Goal: Communication & Community: Participate in discussion

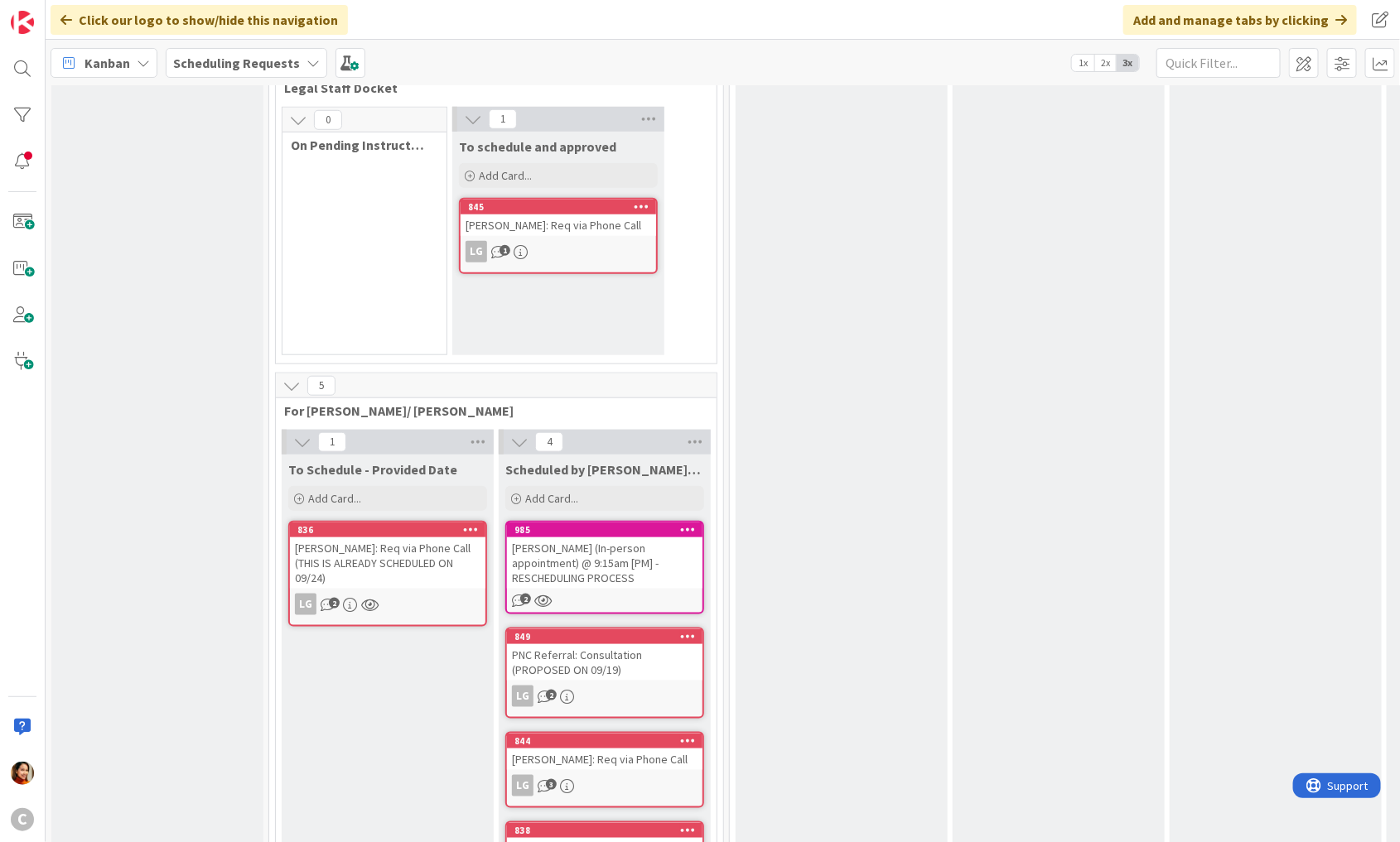
scroll to position [579, 0]
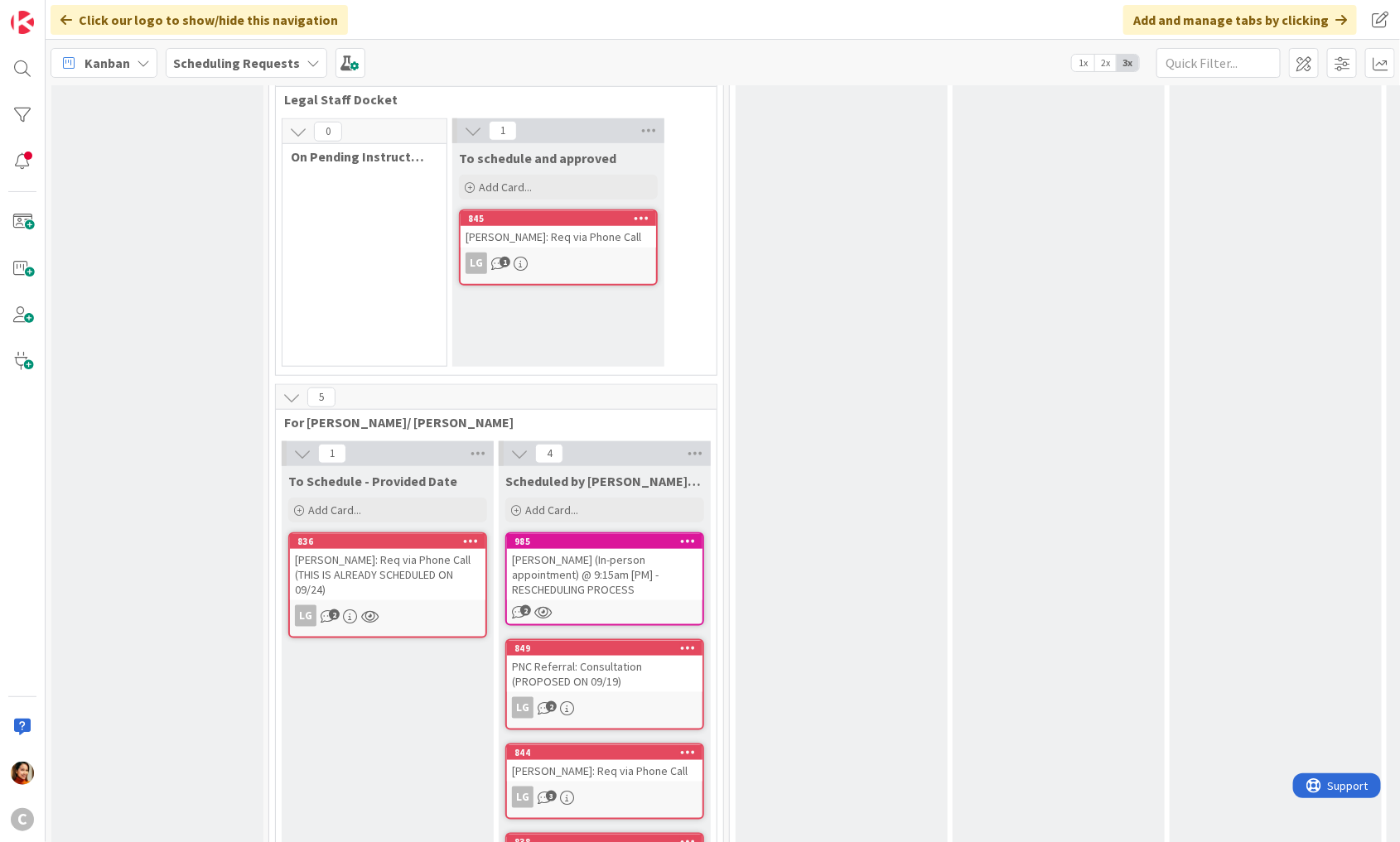
click at [297, 73] on div "Scheduling Requests" at bounding box center [247, 63] width 162 height 30
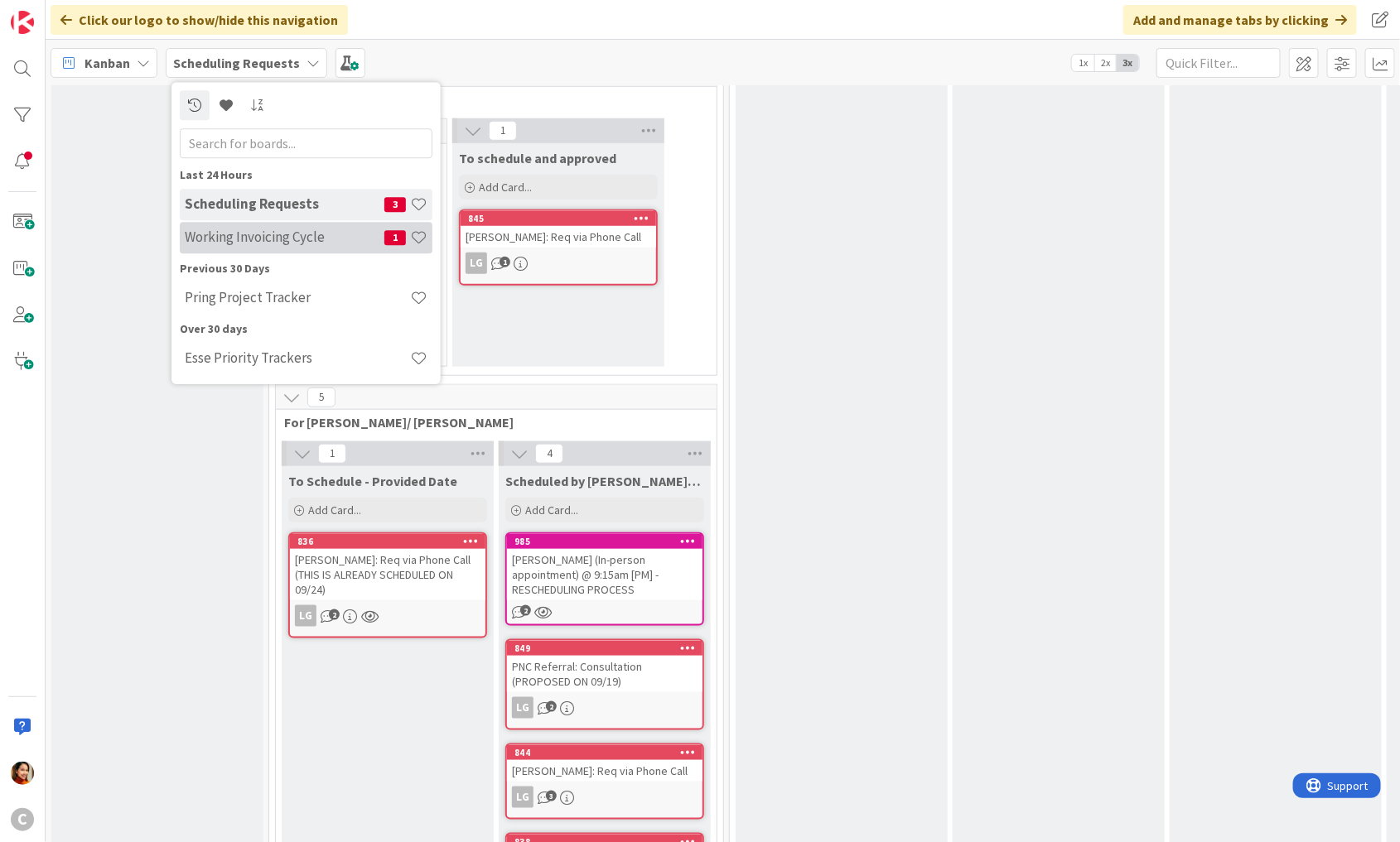
click at [254, 241] on h4 "Working Invoicing Cycle" at bounding box center [284, 237] width 199 height 17
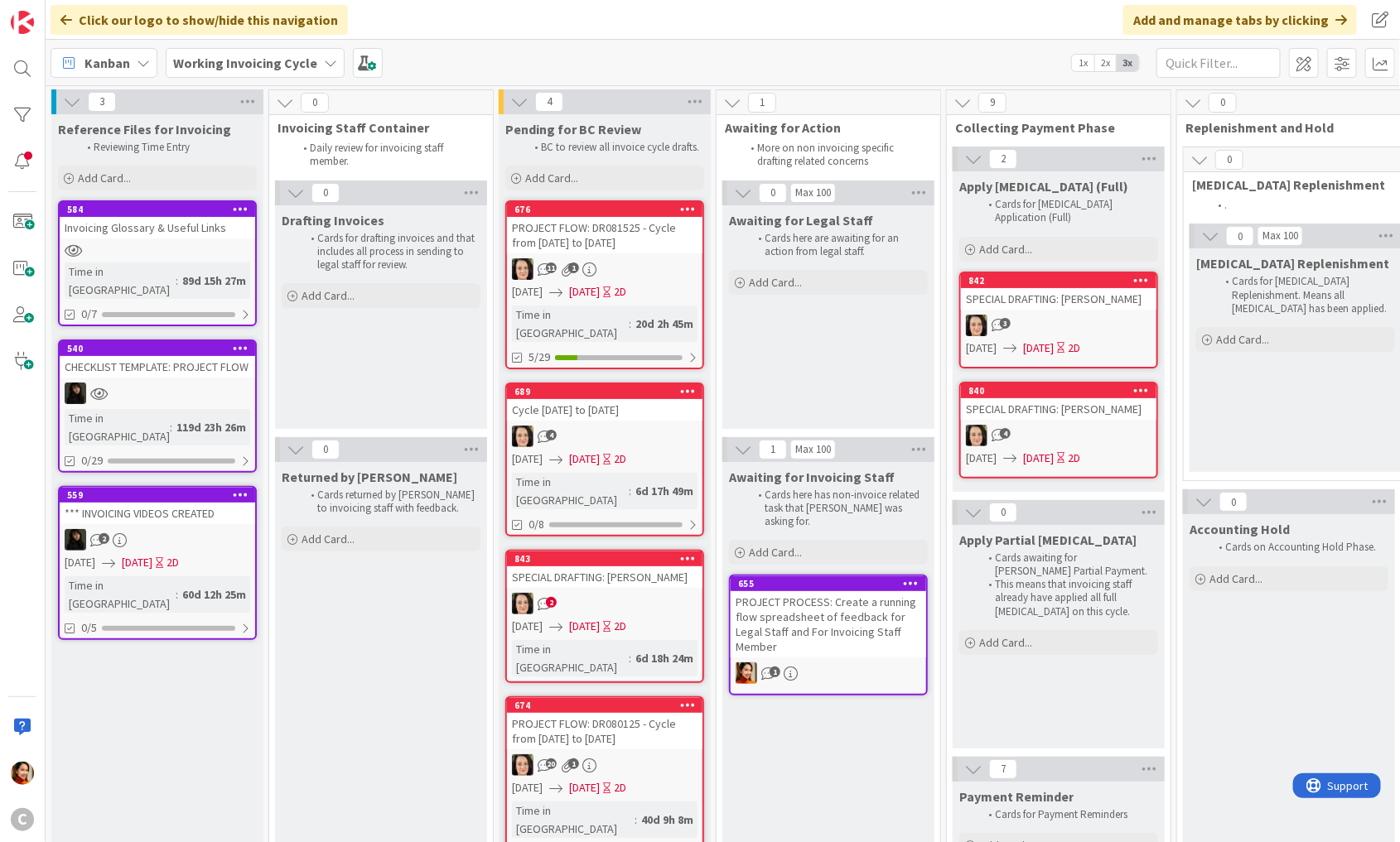
click at [618, 593] on div "2" at bounding box center [604, 603] width 196 height 22
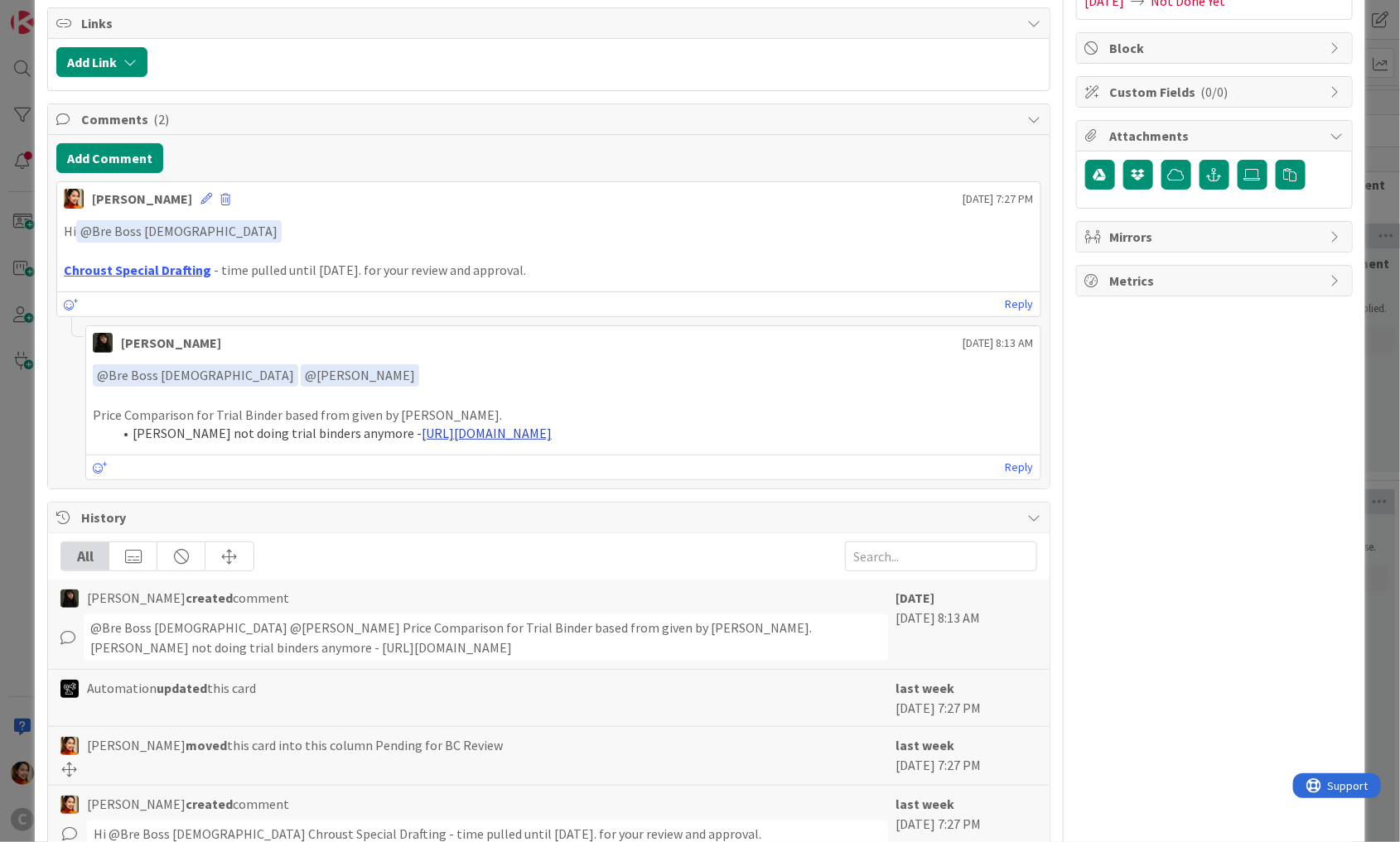
scroll to position [214, 0]
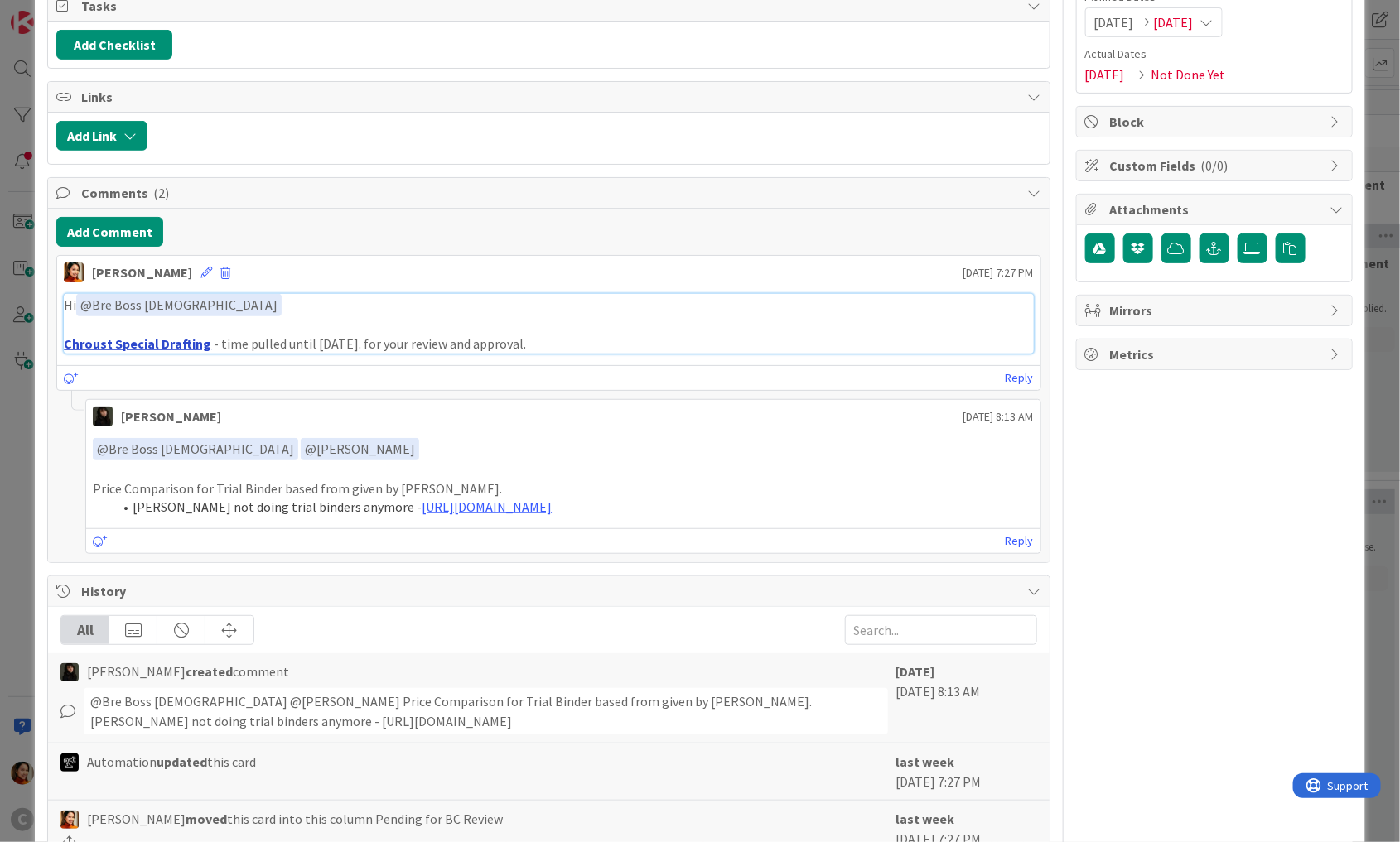
click at [173, 342] on link "Chroust Special Drafting" at bounding box center [138, 343] width 148 height 17
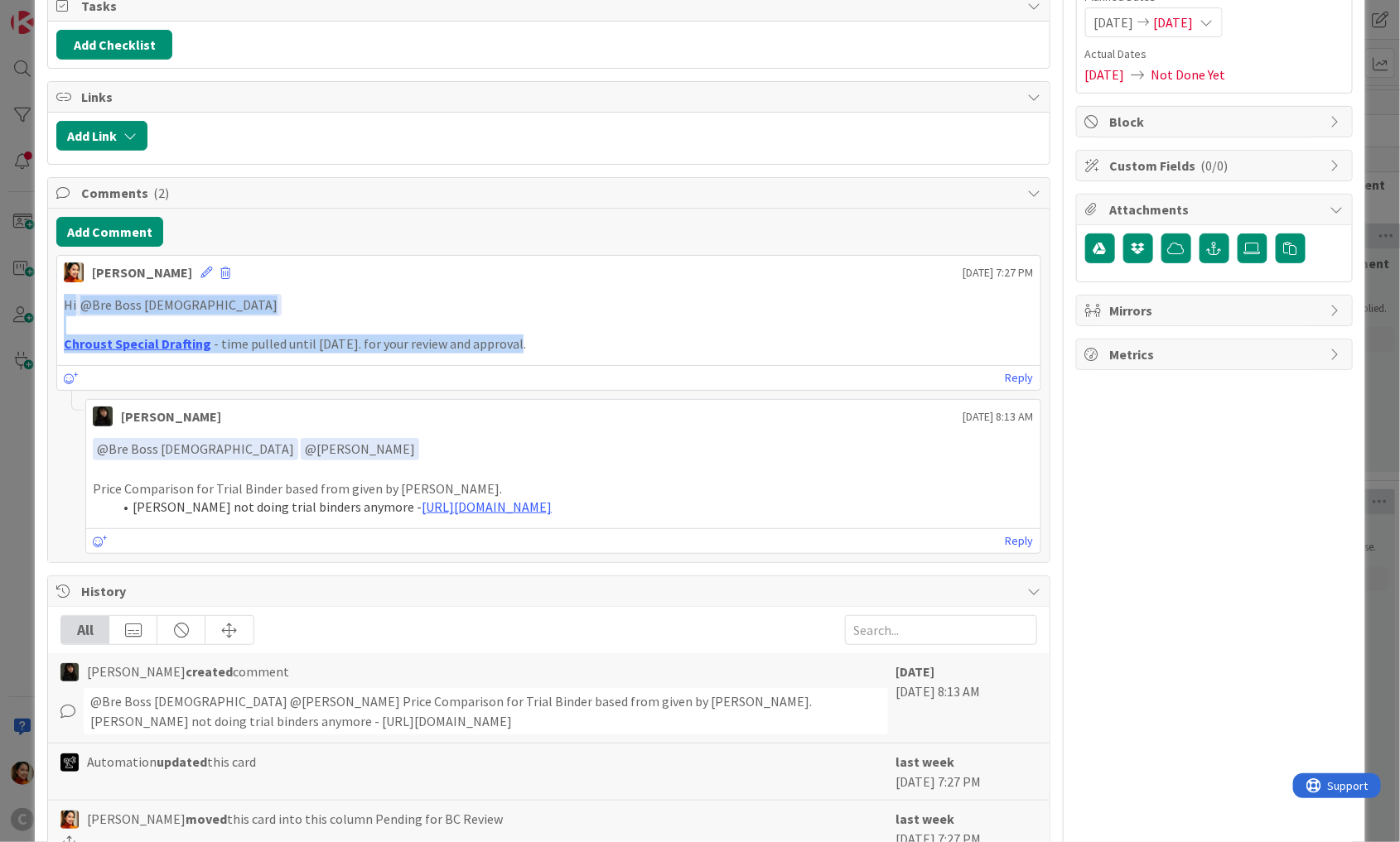
drag, startPoint x: 553, startPoint y: 339, endPoint x: 16, endPoint y: 291, distance: 539.1
click at [15, 291] on div "ID 843 Working Invoicing Cycle Pending for BC Review Title 31 / 128 SPECIAL DRA…" at bounding box center [700, 421] width 1400 height 842
copy div "Hi ﻿ @ Bre Boss [DEMOGRAPHIC_DATA] ﻿ Chroust Special Drafting - time pulled unt…"
click at [103, 228] on button "Add Comment" at bounding box center [110, 232] width 107 height 30
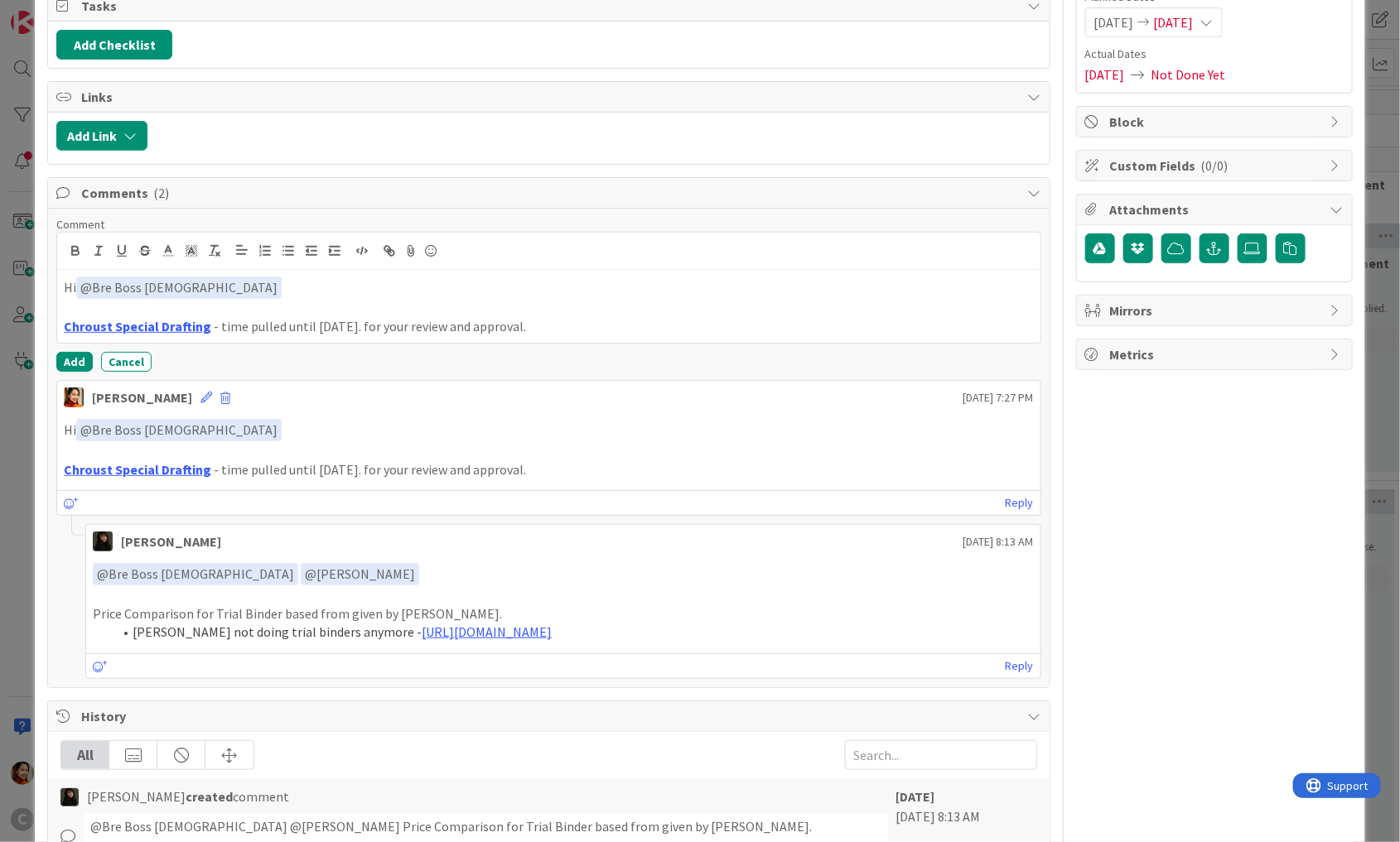
scroll to position [197, 0]
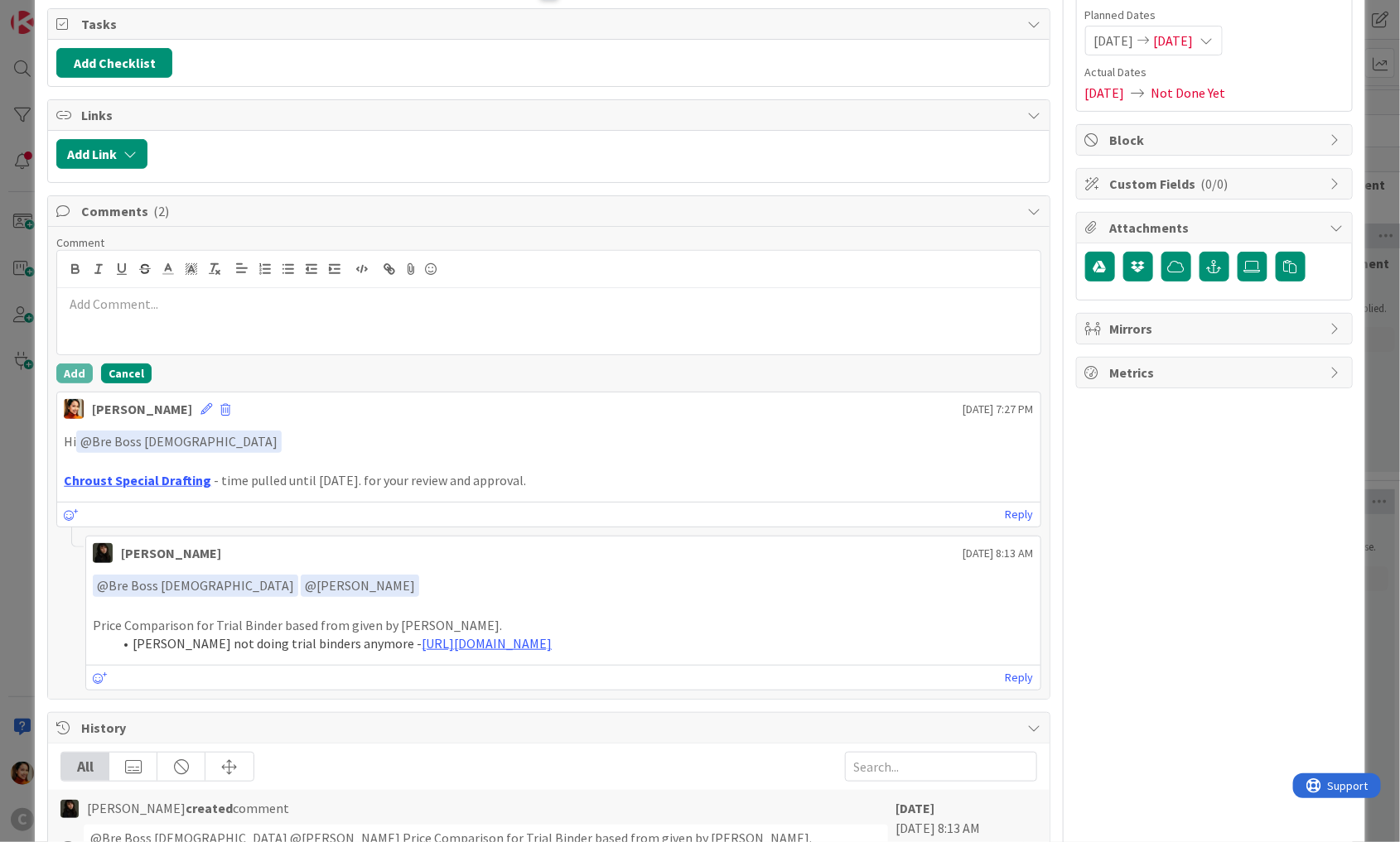
click at [119, 371] on button "Cancel" at bounding box center [126, 373] width 51 height 20
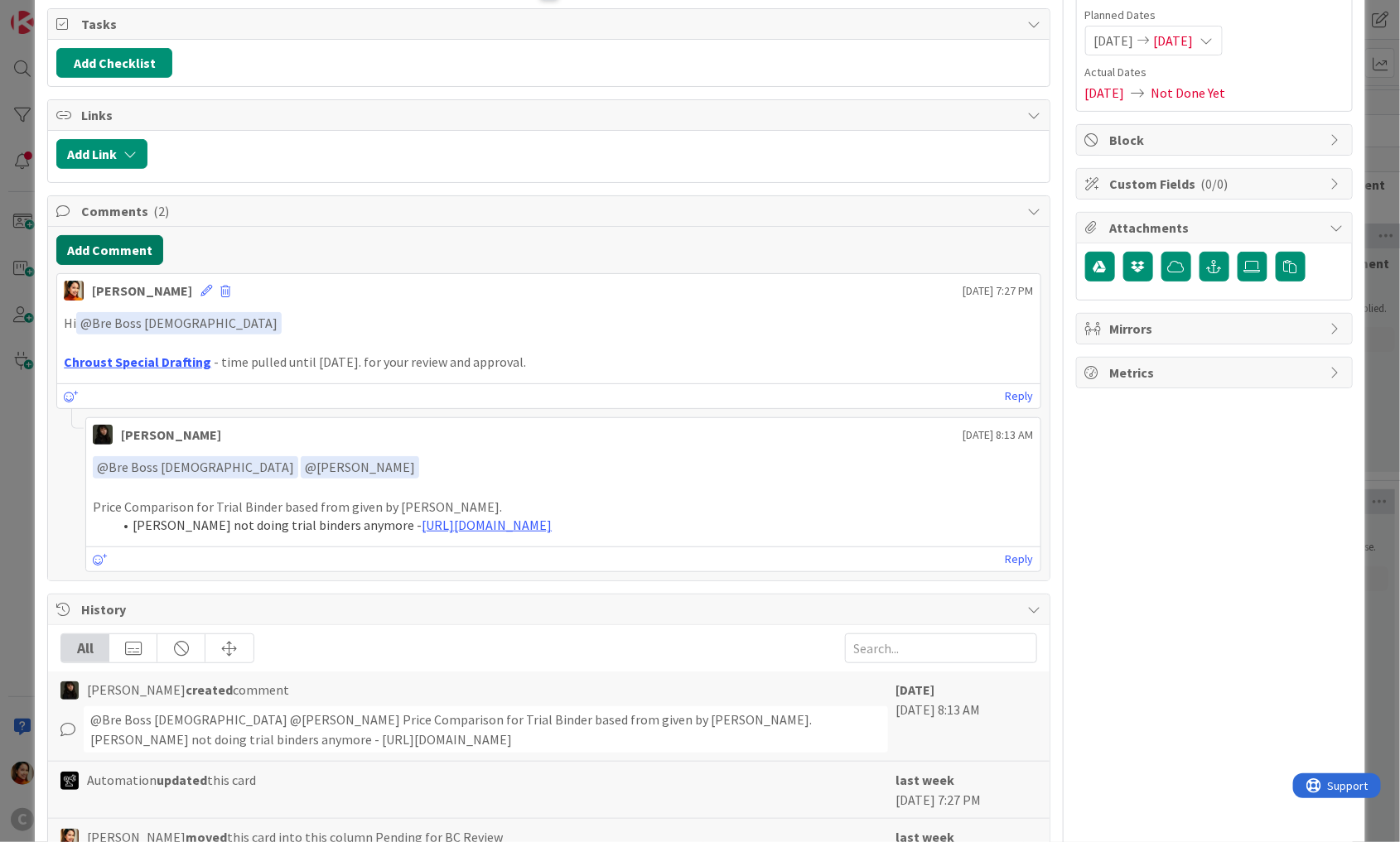
click at [115, 250] on button "Add Comment" at bounding box center [110, 250] width 107 height 30
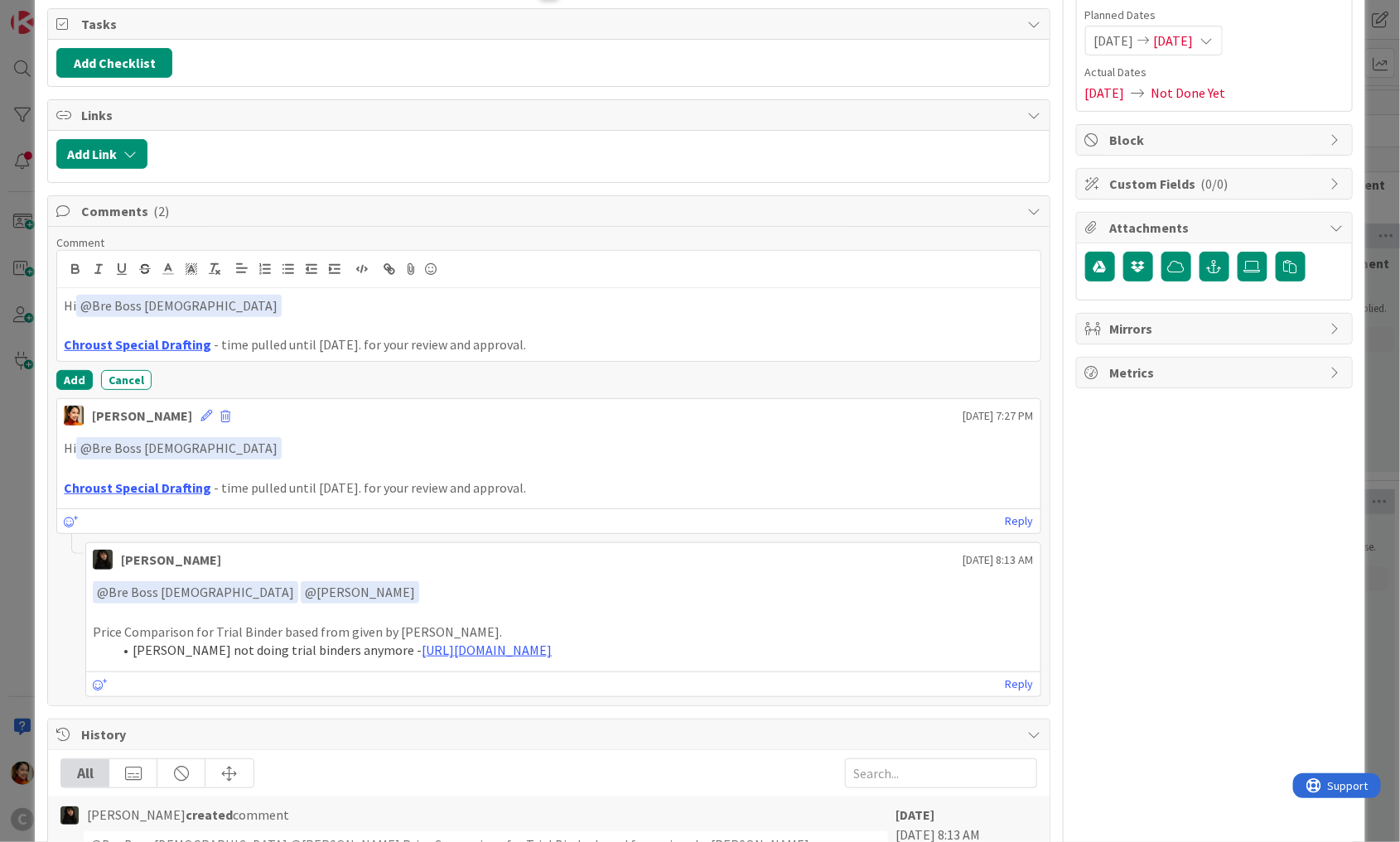
click at [205, 317] on p at bounding box center [549, 327] width 970 height 19
click at [224, 340] on p "Chroust Special Drafting - time pulled until [DATE]. for your review and approv…" at bounding box center [549, 345] width 970 height 19
drag, startPoint x: 224, startPoint y: 340, endPoint x: 703, endPoint y: 340, distance: 479.0
click at [703, 340] on p "Chroust Special Drafting - time pulled until [DATE]. for your review and approv…" at bounding box center [549, 345] width 970 height 19
click at [60, 371] on button "Add" at bounding box center [74, 380] width 36 height 20
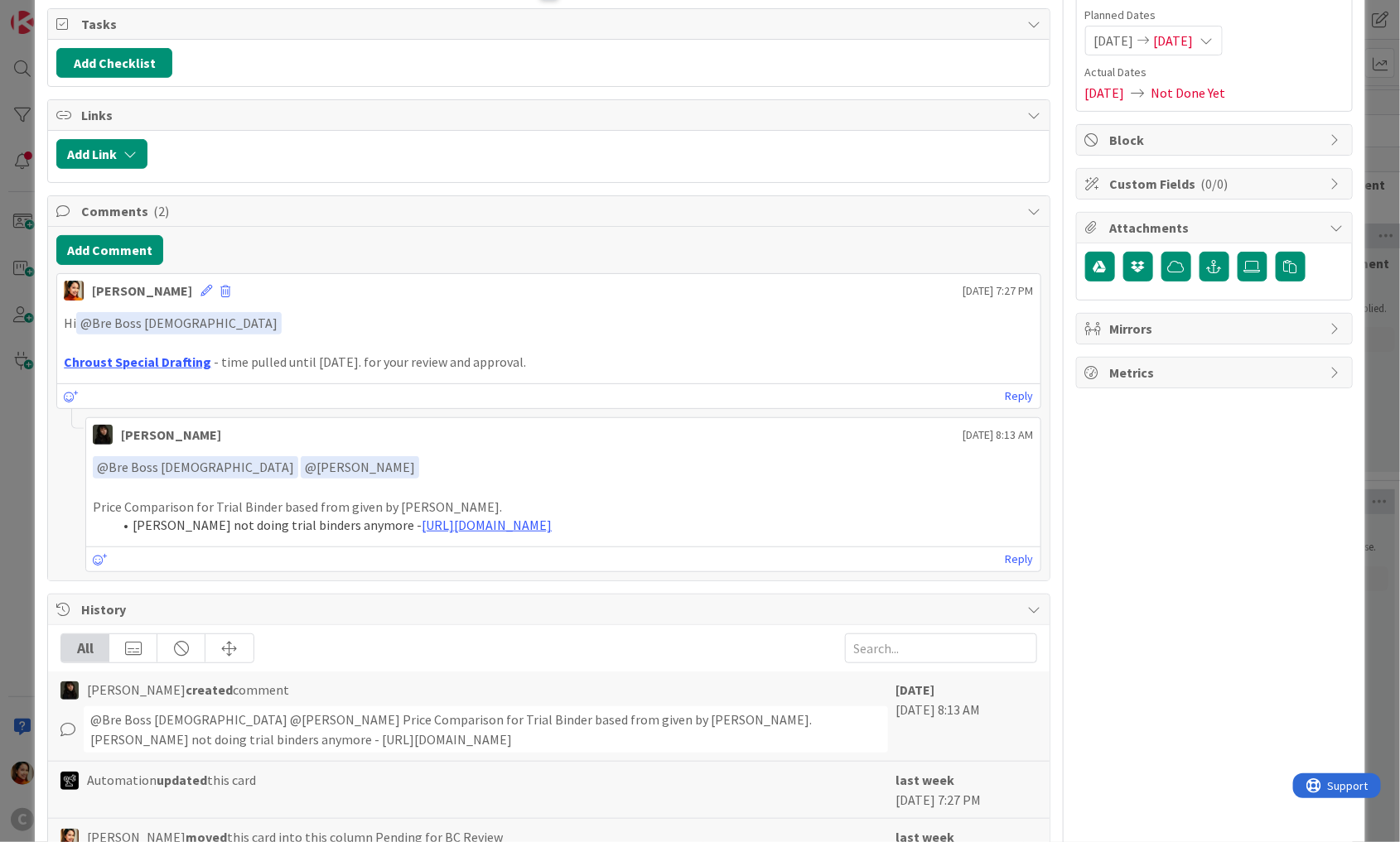
click at [25, 371] on div "ID 843 Working Invoicing Cycle Pending for BC Review Title 31 / 128 SPECIAL DRA…" at bounding box center [700, 421] width 1400 height 842
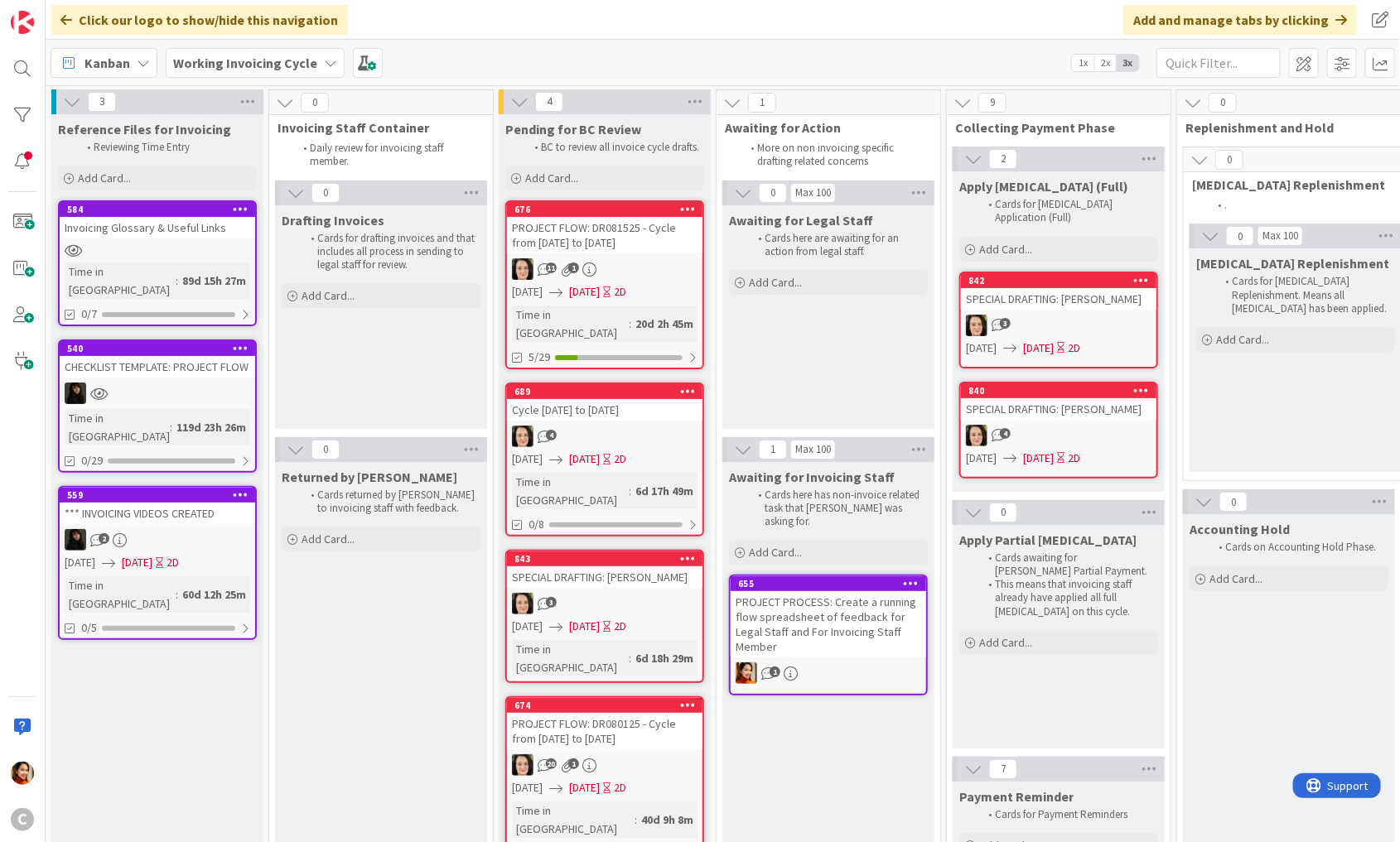
click at [619, 713] on div "PROJECT FLOW: DR080125 - Cycle from [DATE] to [DATE]" at bounding box center [604, 730] width 196 height 36
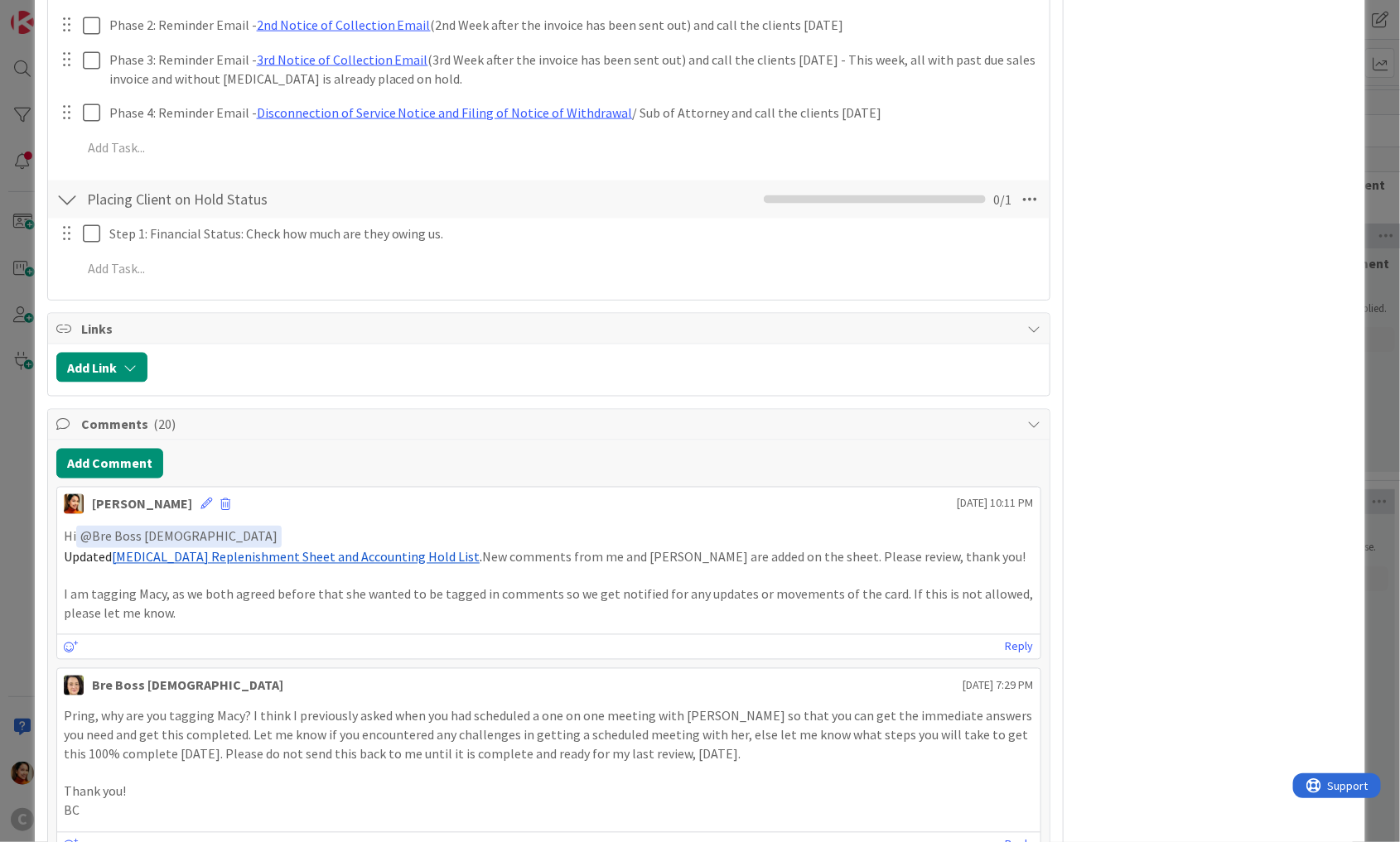
scroll to position [1040, 0]
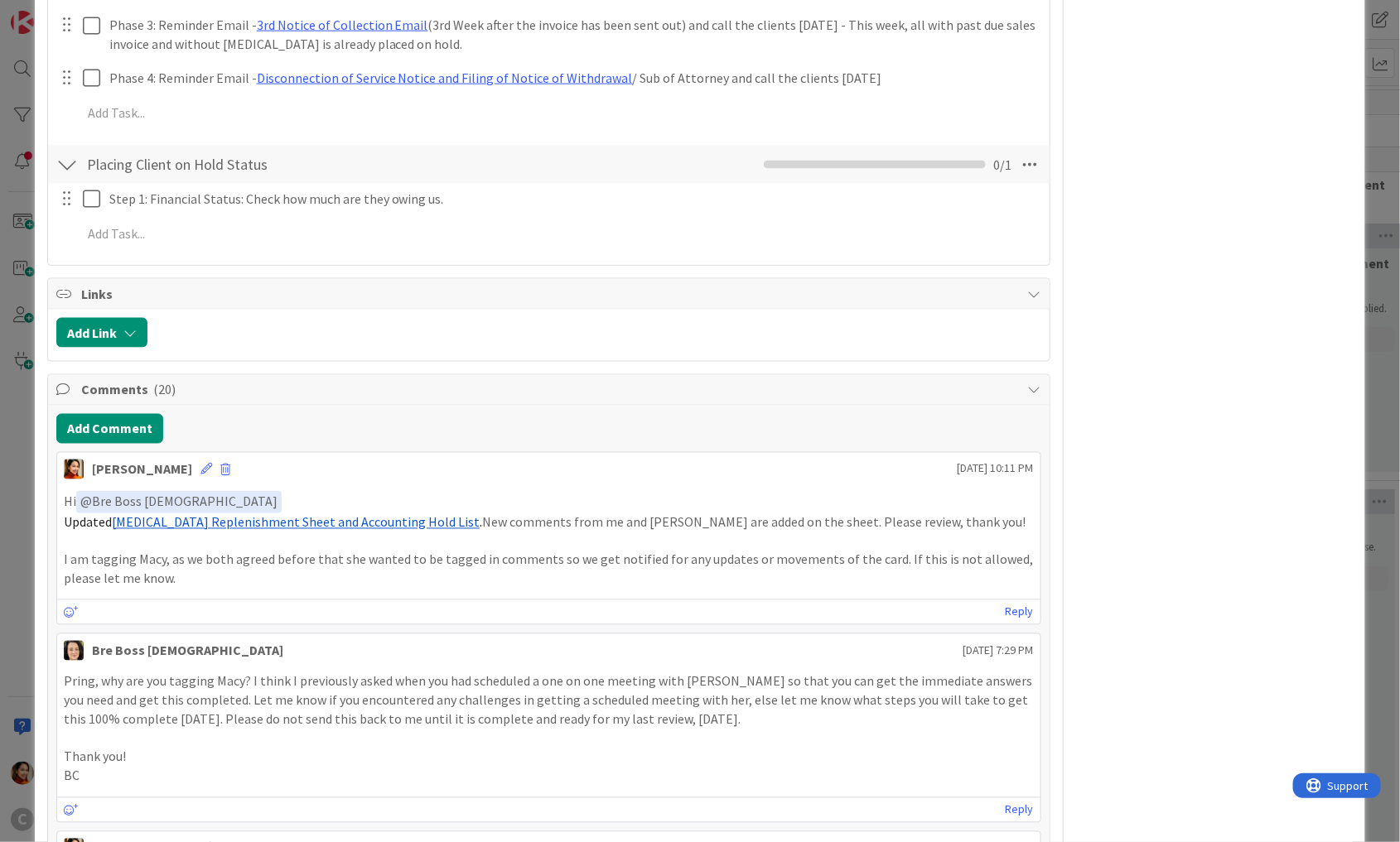
click at [18, 515] on div "ID 674 Working Invoicing Cycle Pending for BC Review Title 59 / 128 PROJECT FLO…" at bounding box center [700, 421] width 1400 height 842
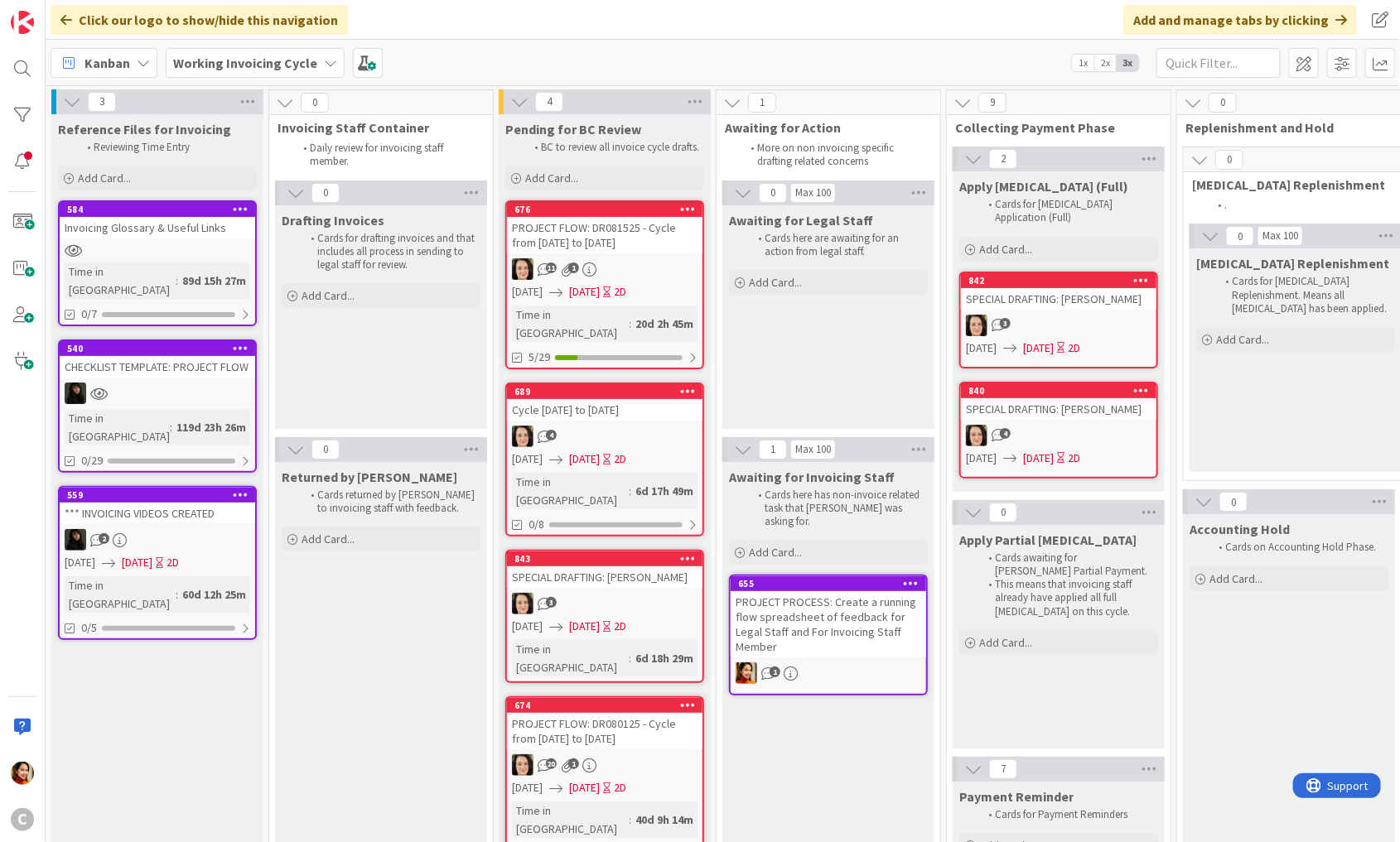
click at [633, 426] on div "4" at bounding box center [604, 436] width 196 height 22
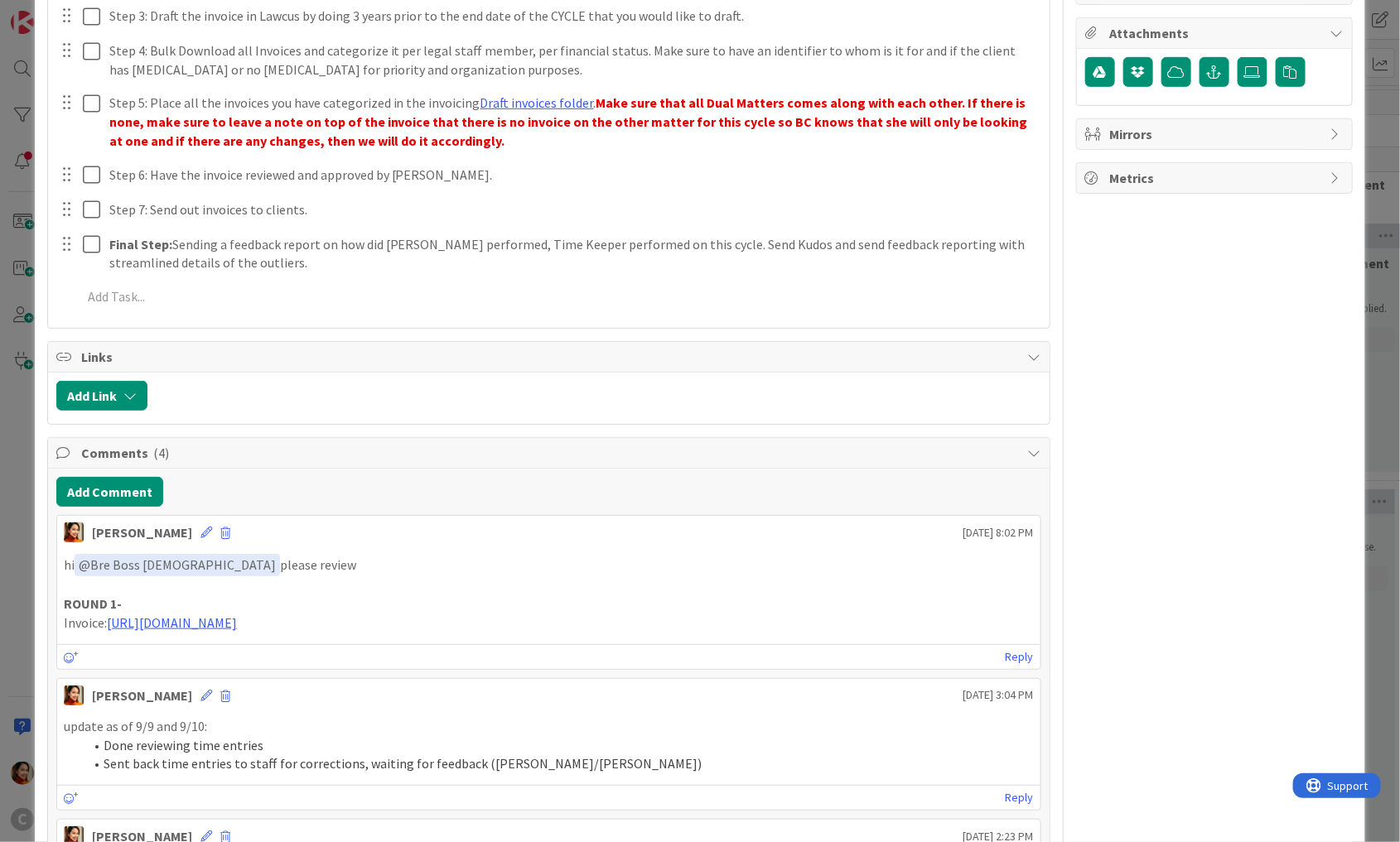
scroll to position [411, 0]
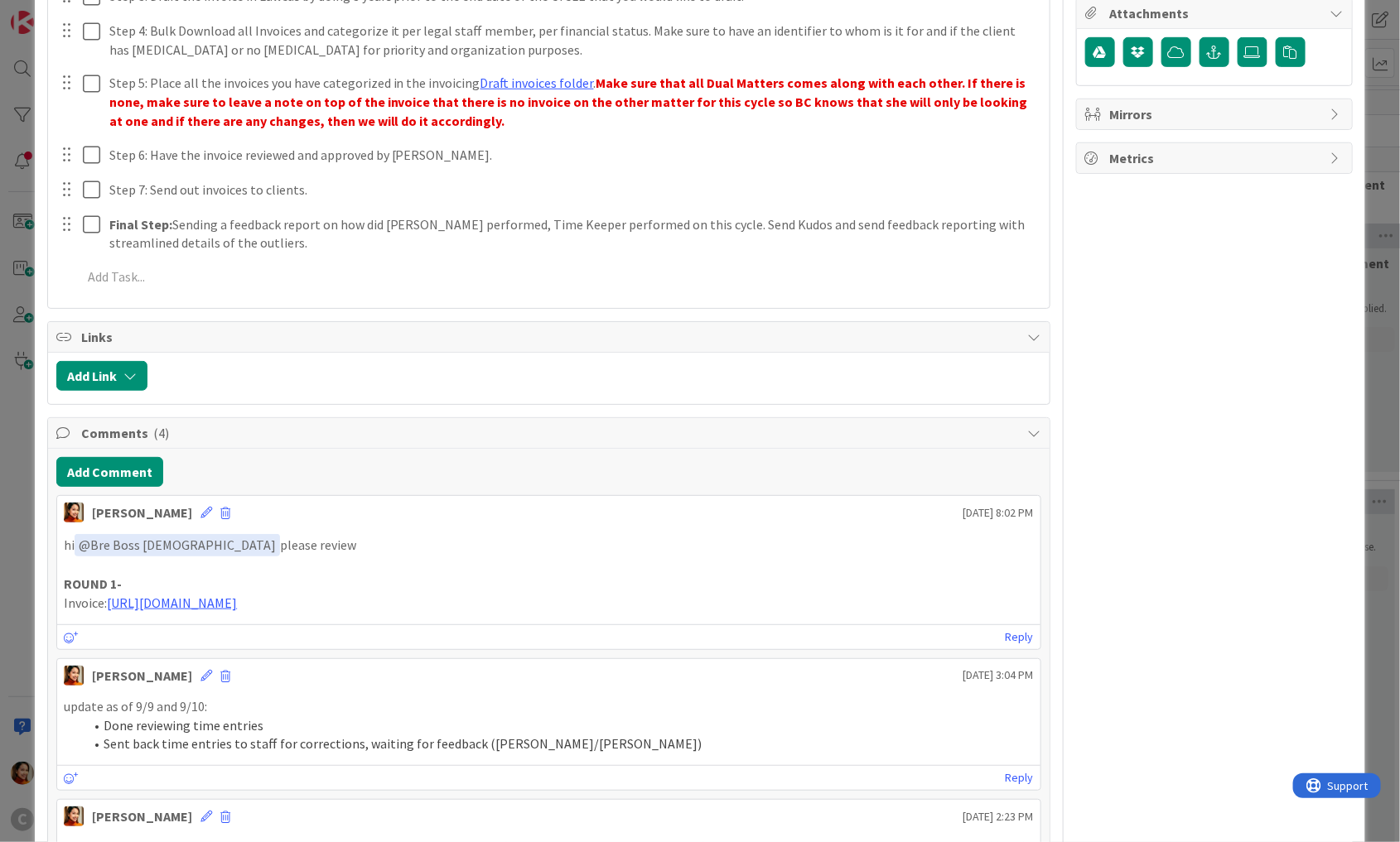
drag, startPoint x: 465, startPoint y: 601, endPoint x: 29, endPoint y: 526, distance: 442.4
click at [29, 526] on div "ID 689 Working Invoicing Cycle Pending for BC Review Title 21 / 128 Cycle [DATE…" at bounding box center [700, 421] width 1400 height 842
copy div "hi ﻿ @ Bre Boss [DEMOGRAPHIC_DATA] ﻿ please review ROUND 1- Invoice: [URL][DOMA…"
click at [106, 469] on button "Add Comment" at bounding box center [110, 472] width 107 height 30
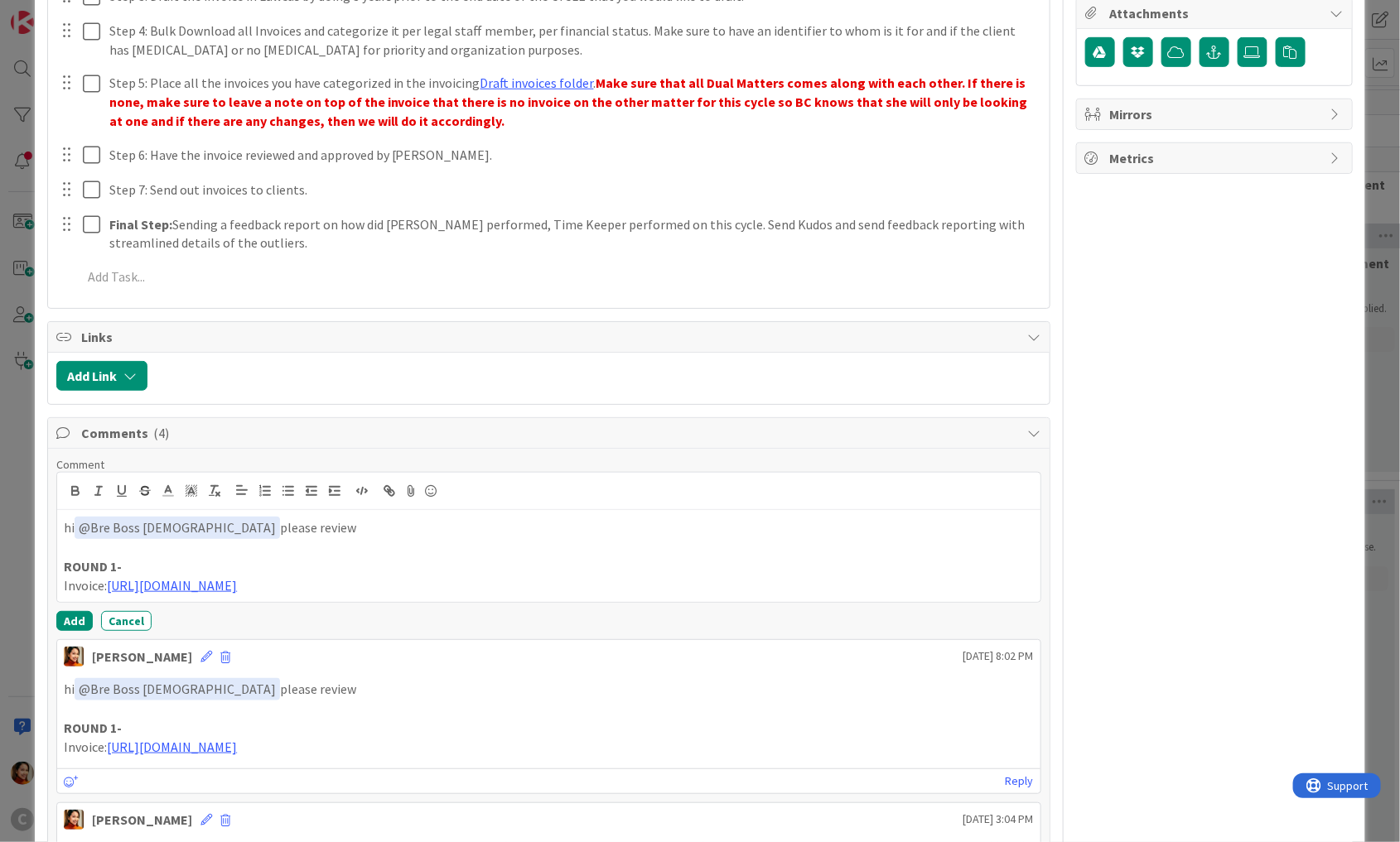
click at [197, 521] on p "hi ﻿ @ Bre Boss [DEMOGRAPHIC_DATA] ﻿ please review" at bounding box center [549, 528] width 970 height 22
drag, startPoint x: 197, startPoint y: 521, endPoint x: 265, endPoint y: 518, distance: 68.1
click at [265, 520] on p "hi ﻿ @ Bre Boss [DEMOGRAPHIC_DATA] ﻿ please review" at bounding box center [549, 528] width 970 height 22
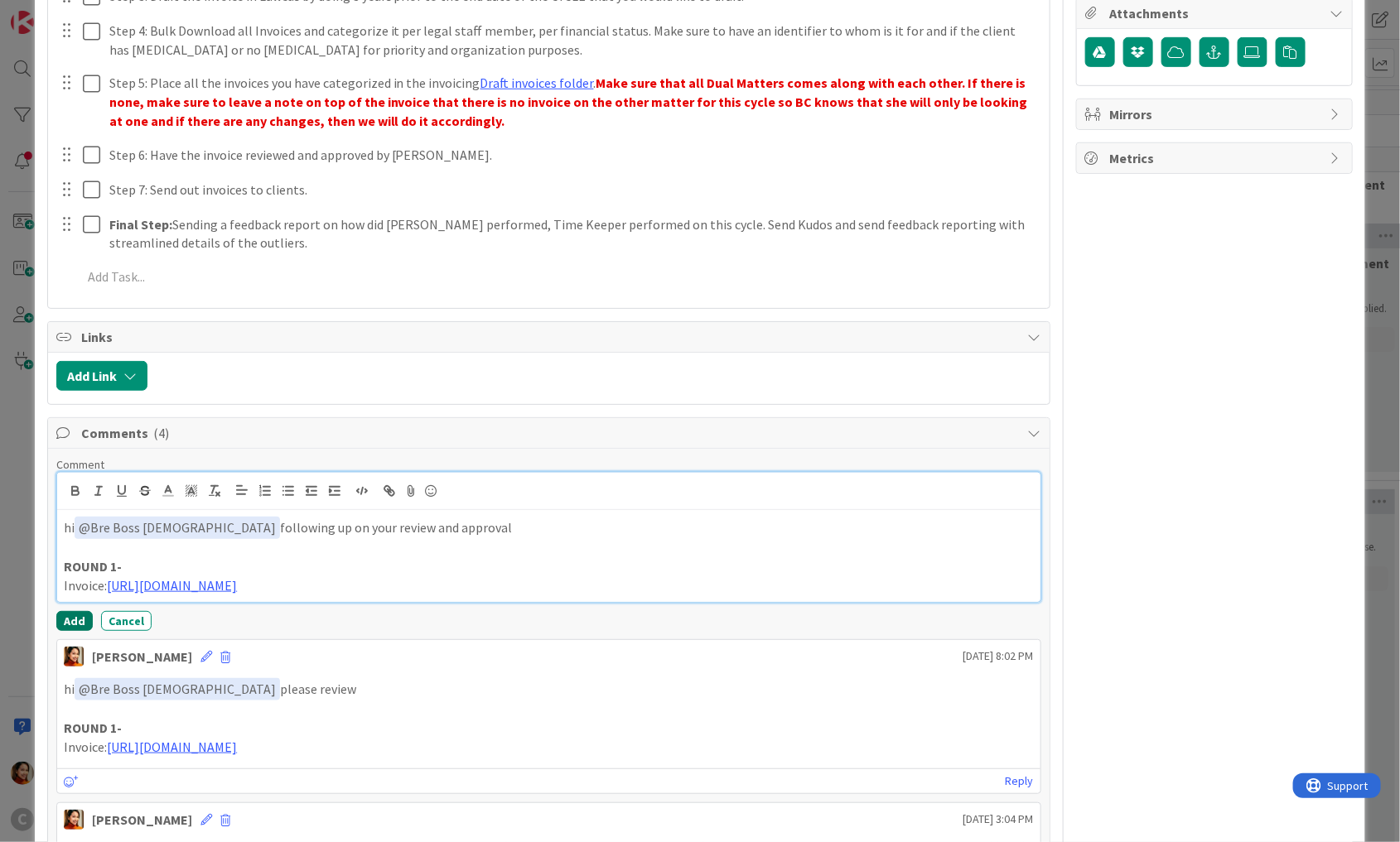
click at [72, 613] on button "Add" at bounding box center [74, 621] width 36 height 20
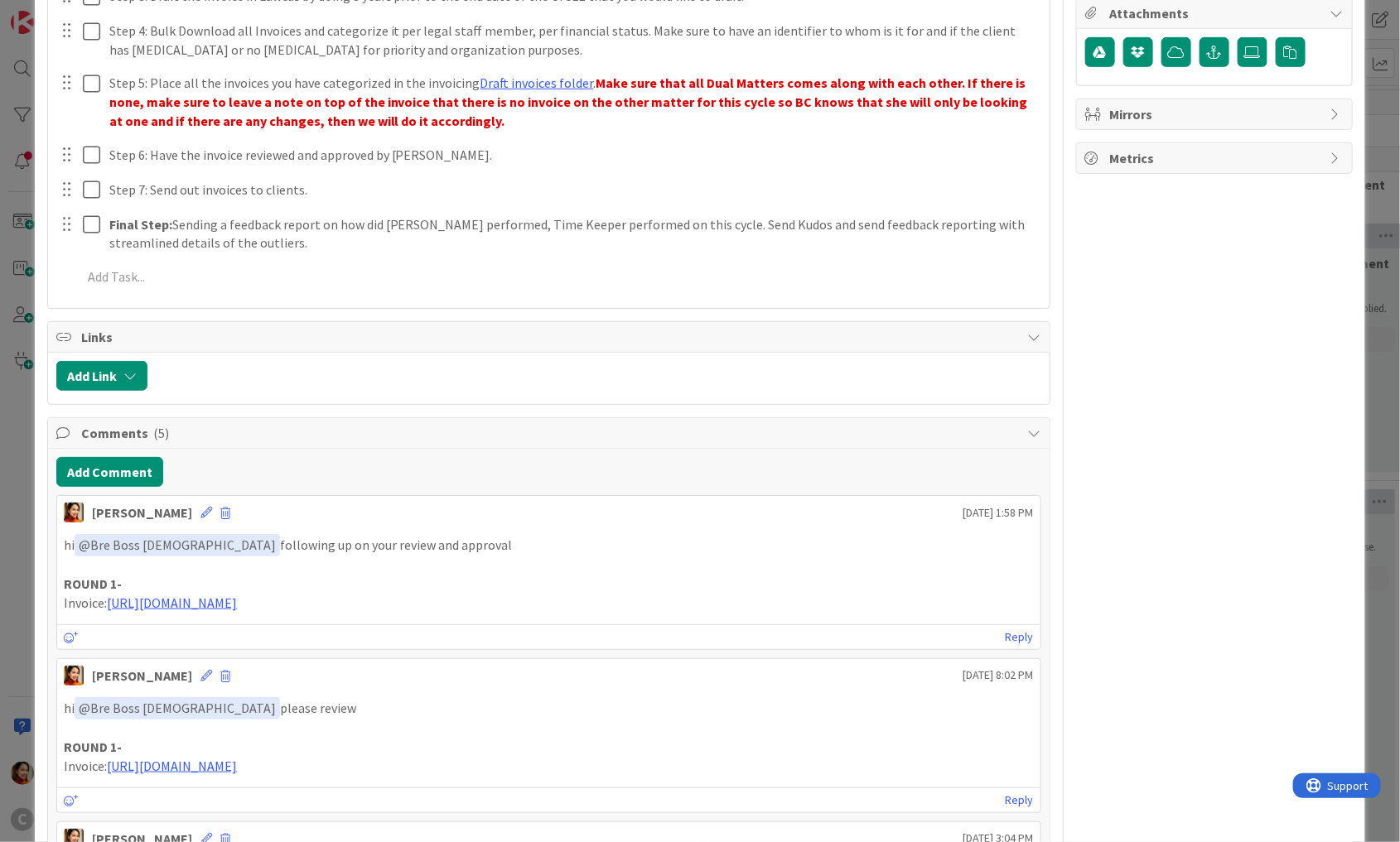
click at [16, 579] on div "ID 689 Working Invoicing Cycle Pending for BC Review Title 21 / 128 Cycle [DATE…" at bounding box center [700, 421] width 1400 height 842
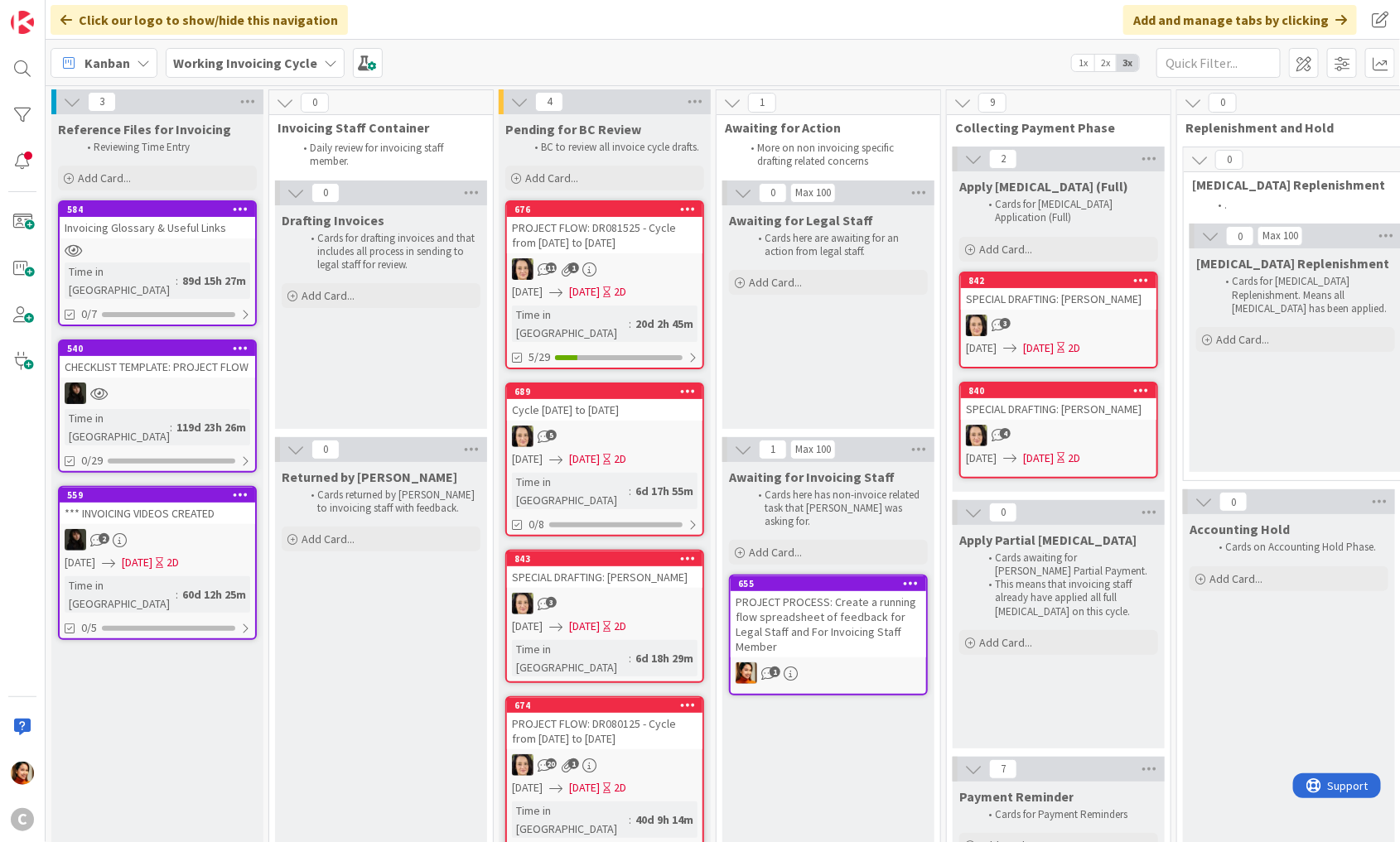
click at [633, 258] on div "11 1" at bounding box center [604, 269] width 196 height 22
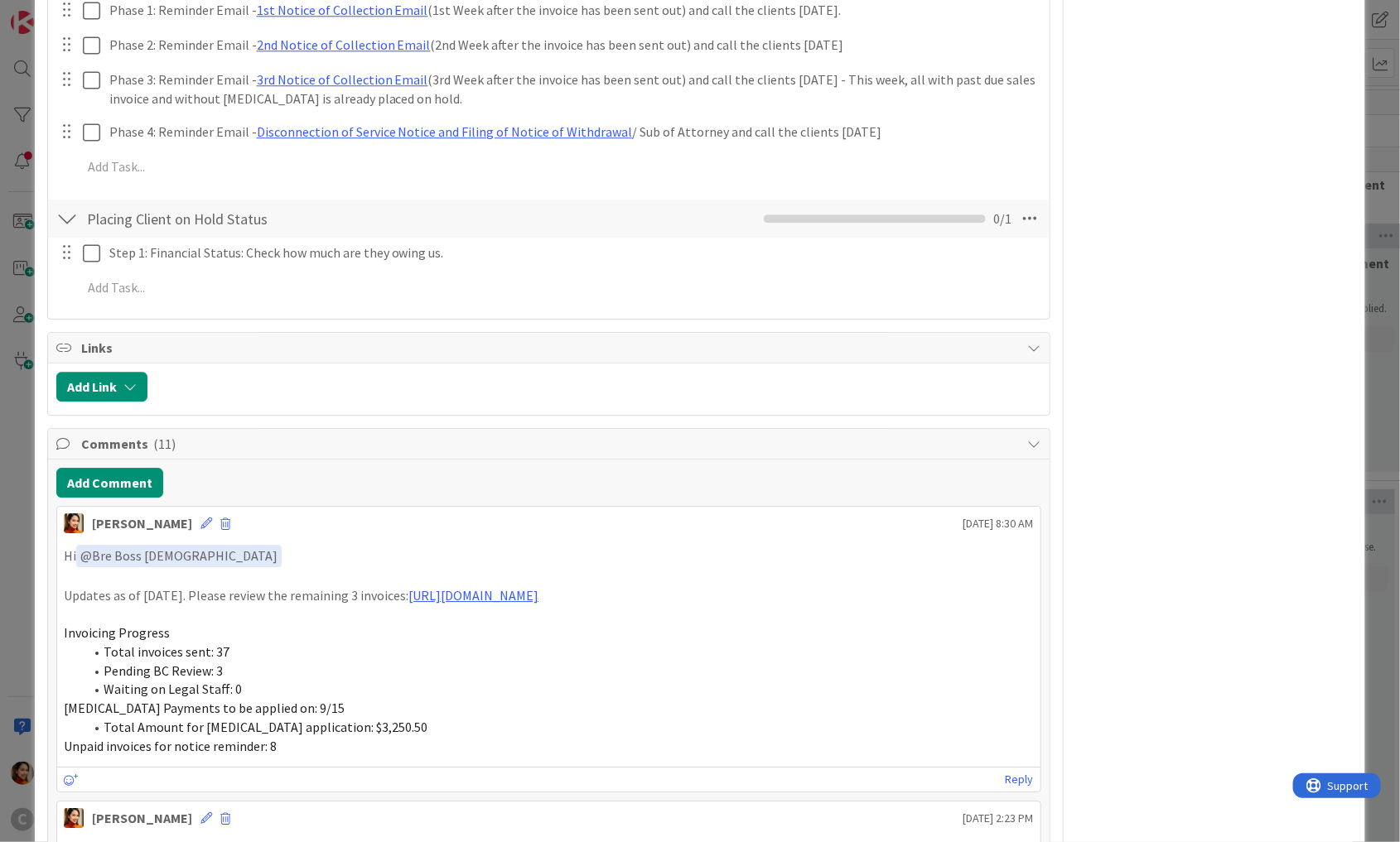
scroll to position [1986, 0]
click at [474, 587] on link "[URL][DOMAIN_NAME]" at bounding box center [473, 594] width 130 height 17
click at [480, 642] on li "Total invoices sent: 37" at bounding box center [559, 651] width 950 height 19
drag, startPoint x: 780, startPoint y: 537, endPoint x: 27, endPoint y: 487, distance: 754.7
click at [27, 487] on div "ID 676 Working Invoicing Cycle Pending for BC Review Title 57 / 128 PROJECT FLO…" at bounding box center [700, 421] width 1400 height 842
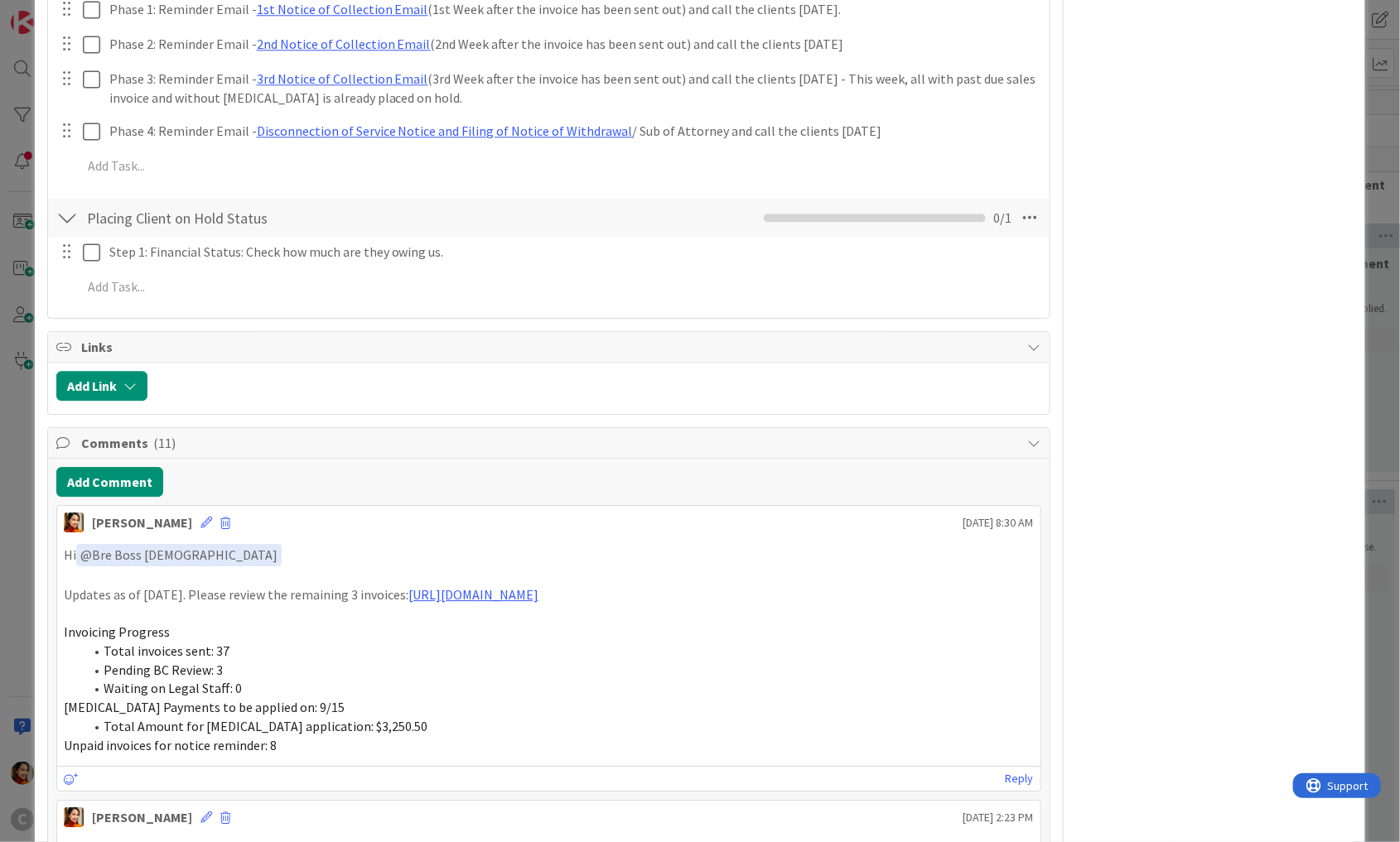
copy div "Hi ﻿ @ Bre Boss [DEMOGRAPHIC_DATA] ﻿ Updates as of [DATE]. Please review the re…"
click at [112, 467] on button "Add Comment" at bounding box center [110, 482] width 107 height 30
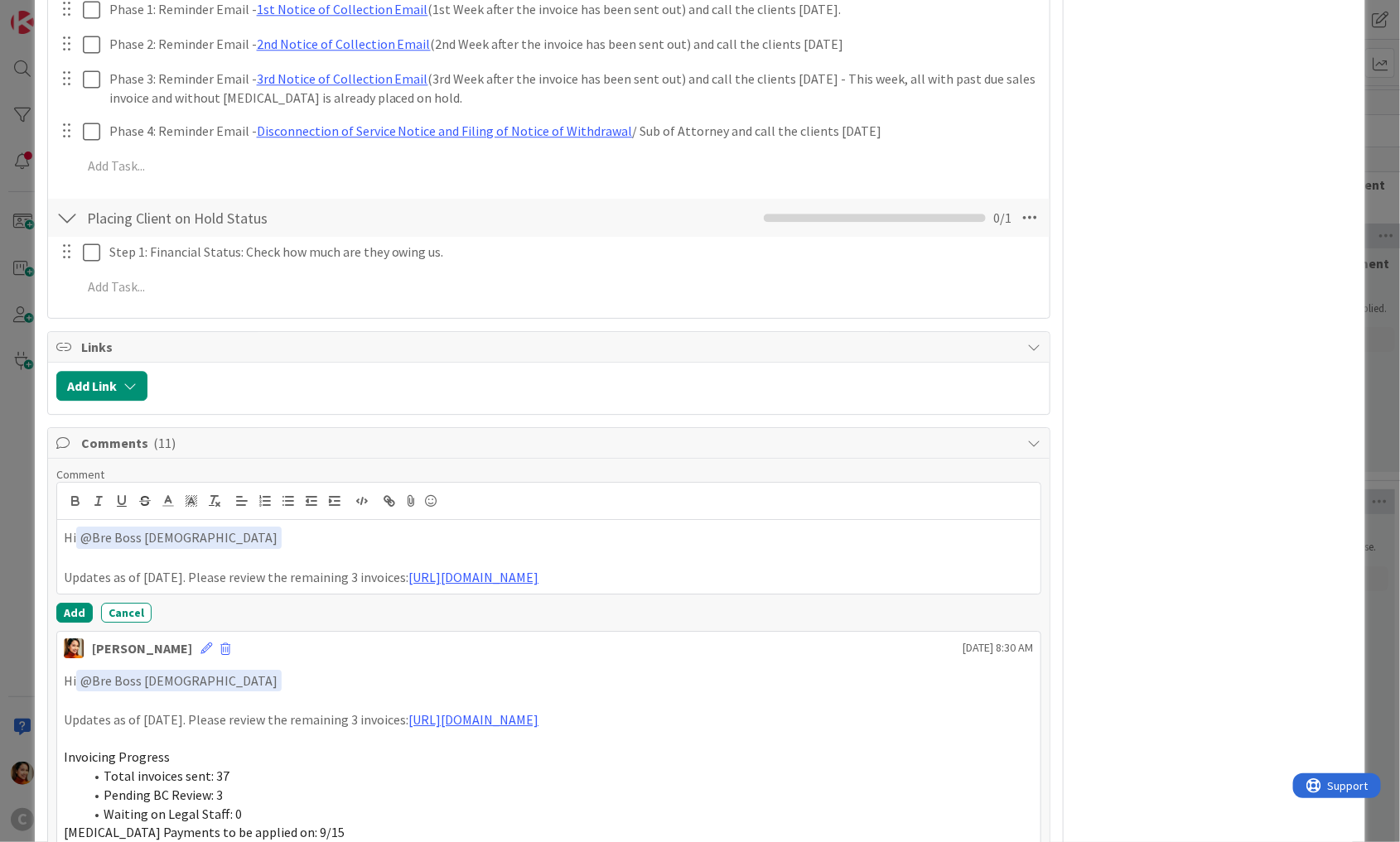
click at [64, 568] on p "Updates as of [DATE]. Please review the remaining 3 invoices: [URL][DOMAIN_NAME]" at bounding box center [549, 578] width 970 height 19
drag, startPoint x: 63, startPoint y: 521, endPoint x: 107, endPoint y: 521, distance: 44.0
click at [107, 568] on p "Updates as of [DATE]. Please review the remaining 3 invoices: [URL][DOMAIN_NAME]" at bounding box center [549, 578] width 970 height 19
click at [76, 568] on p "Updates as of [DATE]. Please review the remaining 3 invoices: [URL][DOMAIN_NAME]" at bounding box center [549, 578] width 970 height 19
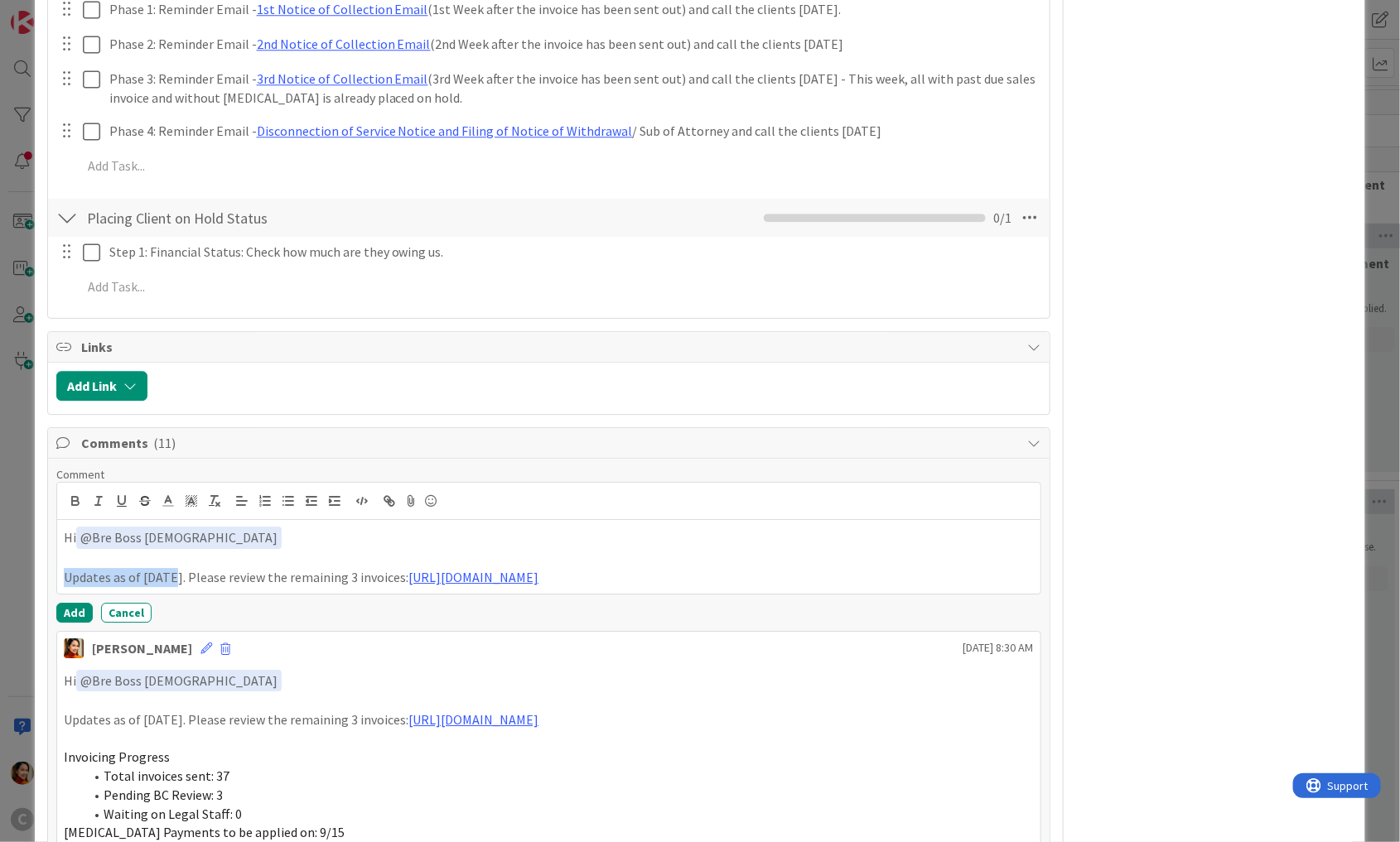
drag, startPoint x: 76, startPoint y: 517, endPoint x: 167, endPoint y: 517, distance: 91.0
click at [167, 568] on p "Updates as of [DATE]. Please review the remaining 3 invoices: [URL][DOMAIN_NAME]" at bounding box center [549, 578] width 970 height 19
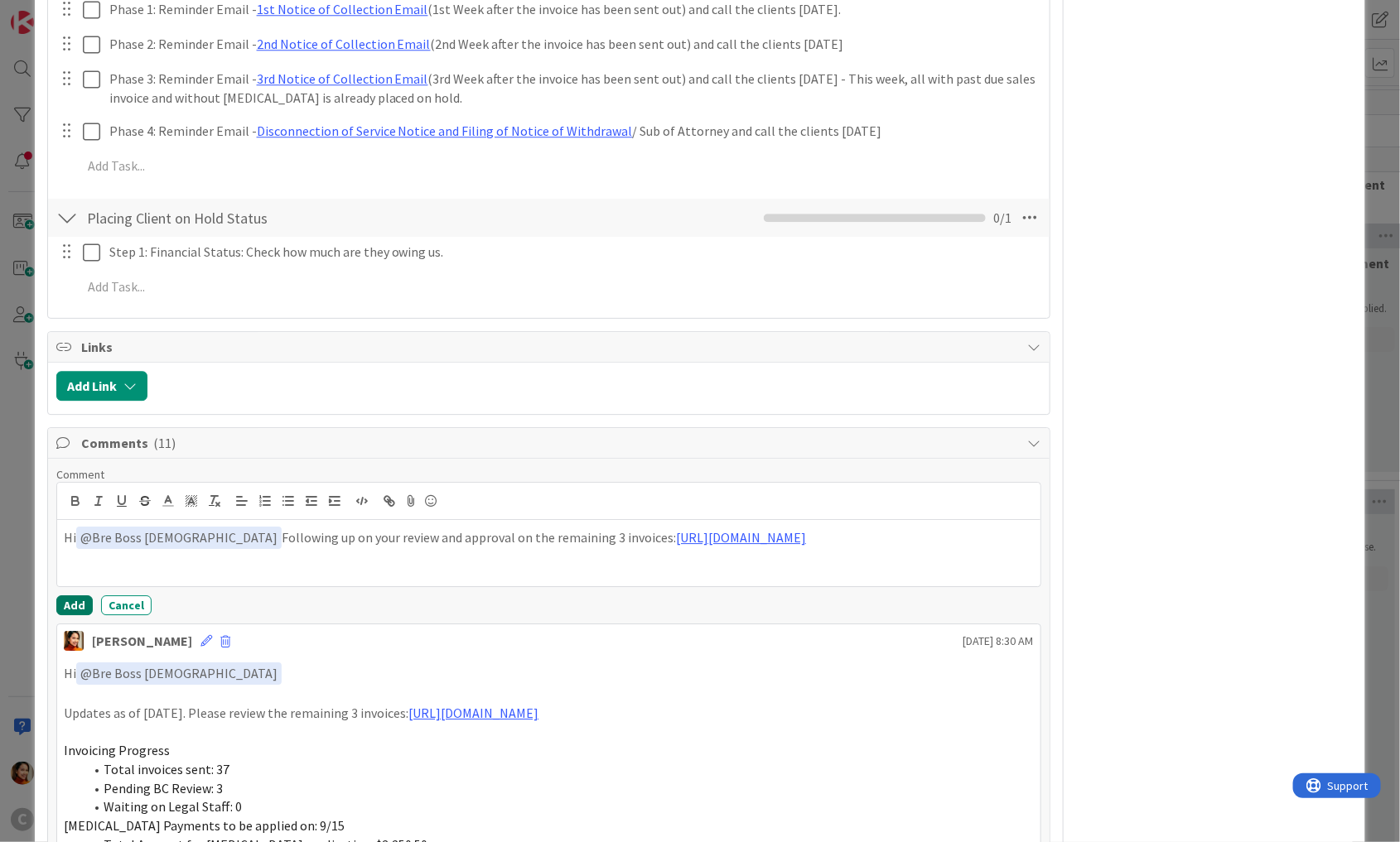
click at [68, 595] on button "Add" at bounding box center [74, 605] width 36 height 20
